Goal: Find contact information: Find contact information

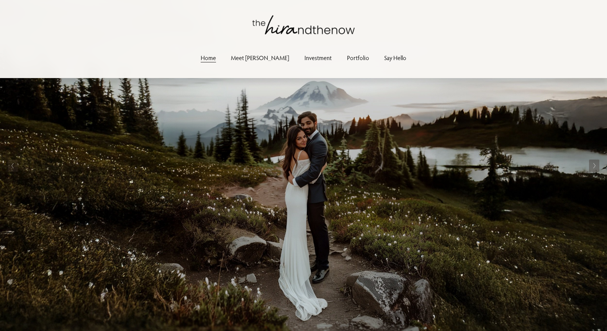
click at [384, 61] on link "Say Hello" at bounding box center [395, 57] width 22 height 10
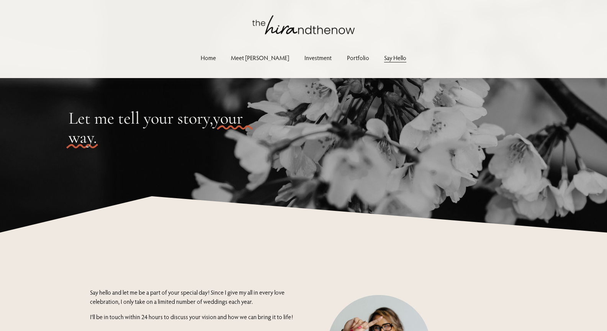
click at [262, 59] on link "Meet [PERSON_NAME]" at bounding box center [260, 57] width 58 height 10
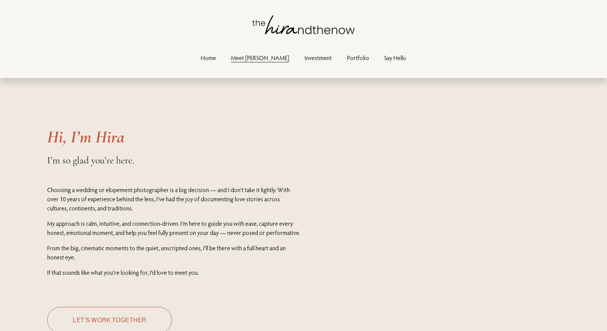
click at [216, 59] on link "Home" at bounding box center [208, 57] width 15 height 10
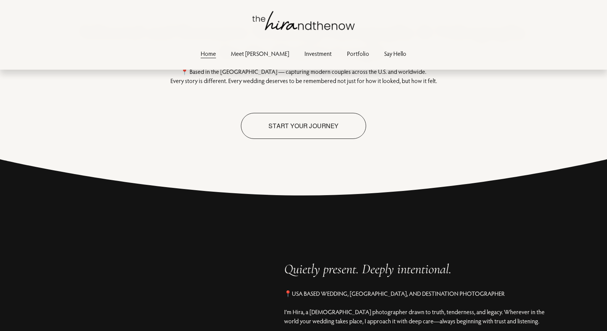
scroll to position [345, 0]
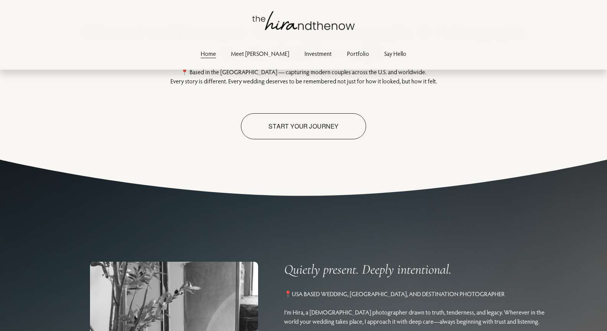
click at [384, 51] on link "Say Hello" at bounding box center [395, 53] width 22 height 10
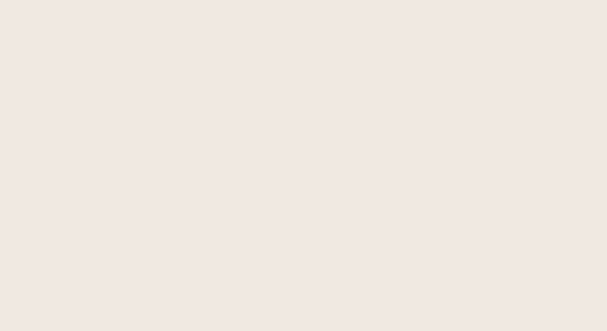
scroll to position [719, 0]
